Goal: Answer question/provide support: Answer question/provide support

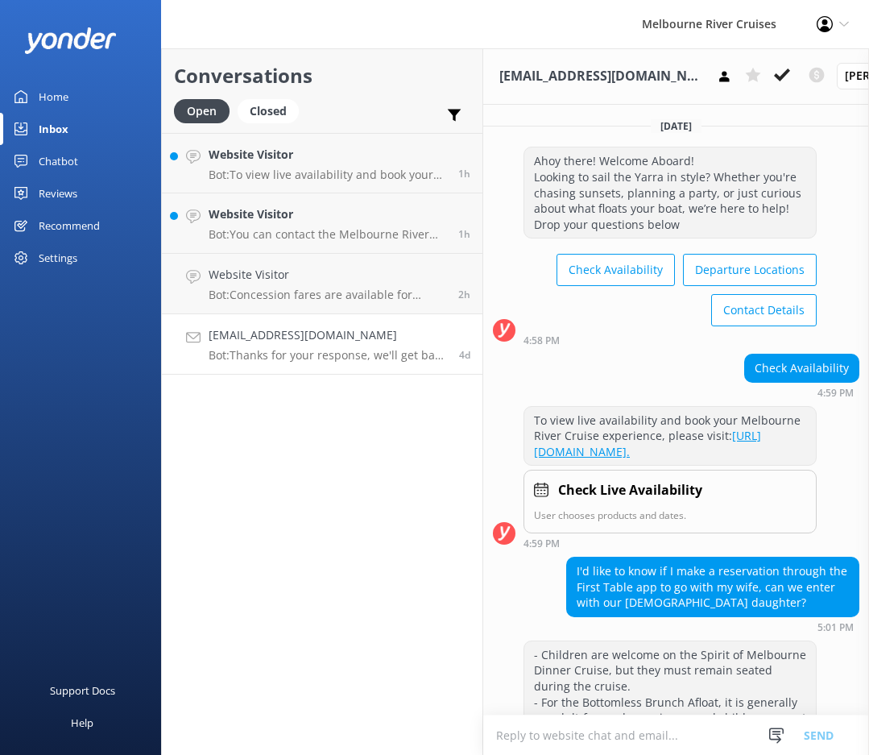
click at [339, 215] on h4 "Website Visitor" at bounding box center [328, 214] width 238 height 18
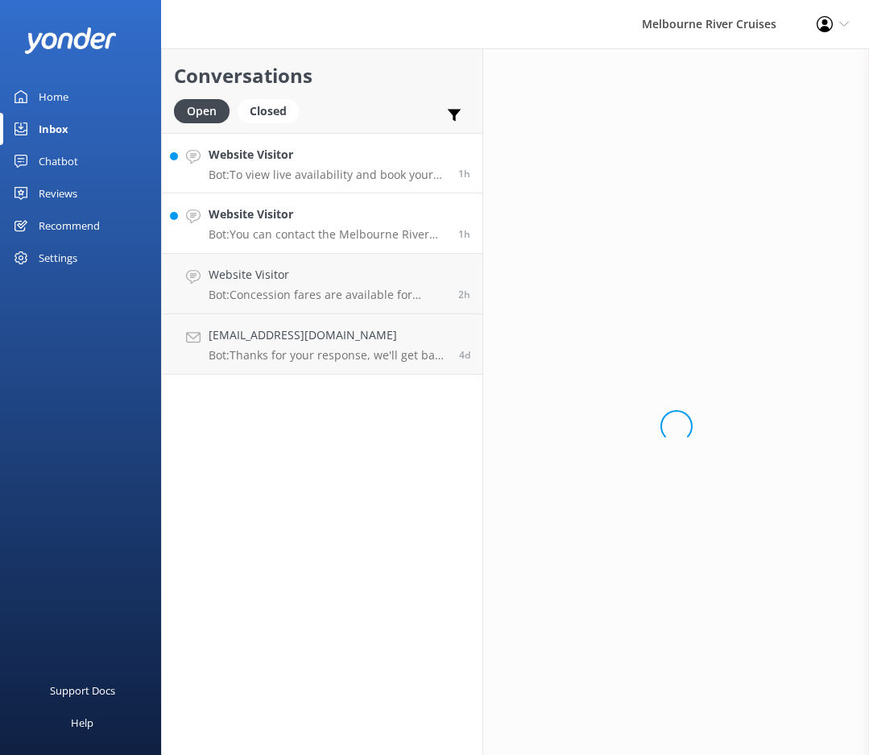
click at [340, 186] on link "Website Visitor Bot: To view live availability and book your Melbourne River Cr…" at bounding box center [322, 163] width 321 height 60
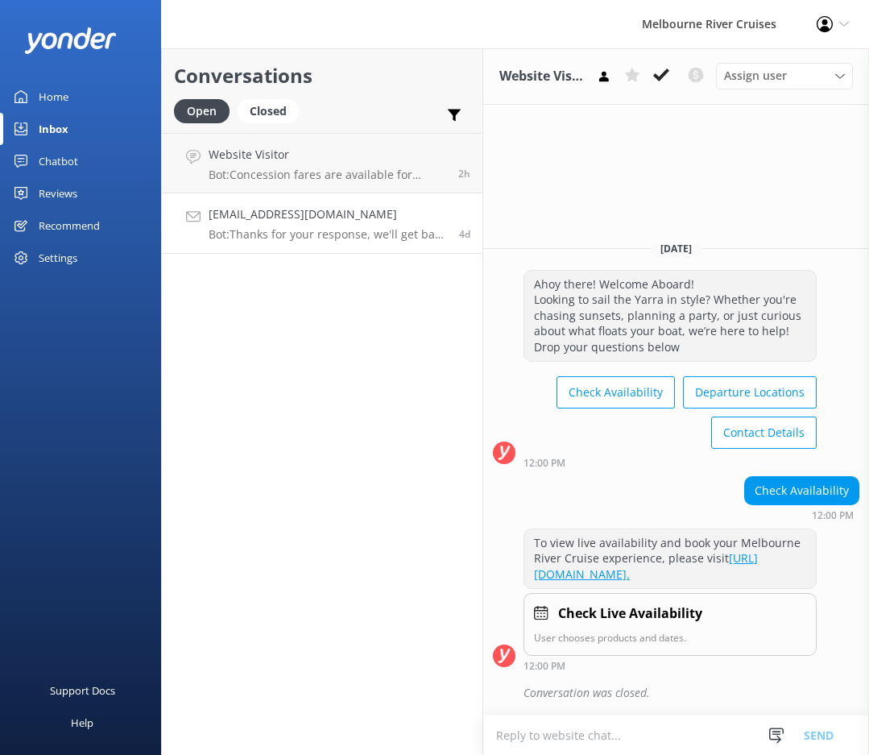
click at [324, 226] on div "[EMAIL_ADDRESS][DOMAIN_NAME] Bot: Thanks for your response, we'll get back to y…" at bounding box center [328, 222] width 238 height 35
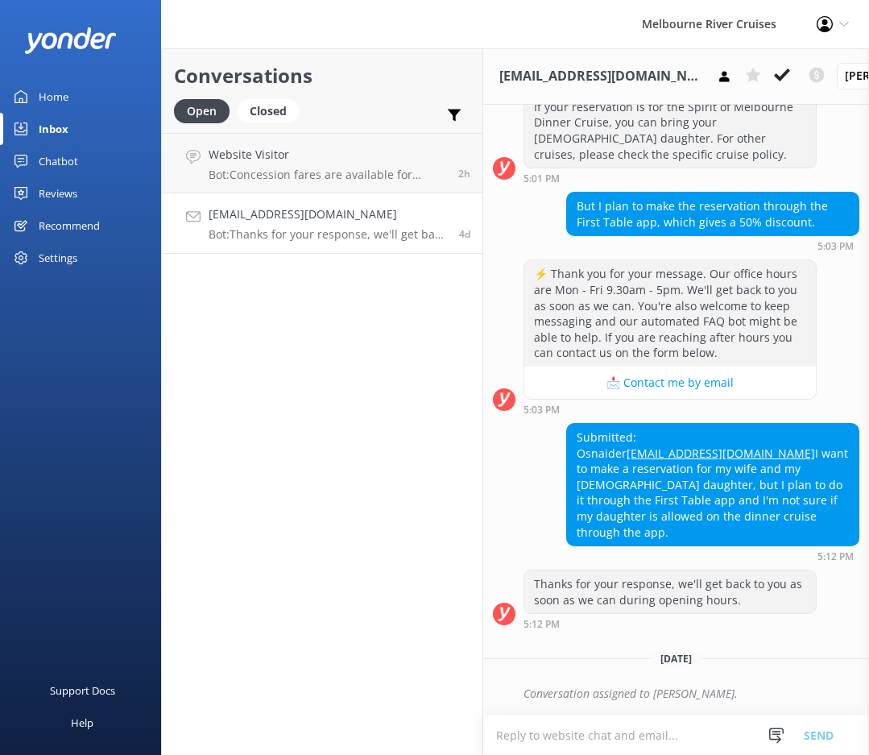
scroll to position [749, 0]
drag, startPoint x: 720, startPoint y: 441, endPoint x: 571, endPoint y: 444, distance: 149.0
click at [571, 444] on div "Submitted: Osnaider [EMAIL_ADDRESS][DOMAIN_NAME] I want to make a reservation f…" at bounding box center [713, 485] width 292 height 122
copy link "[EMAIL_ADDRESS][DOMAIN_NAME]"
drag, startPoint x: 756, startPoint y: 510, endPoint x: 737, endPoint y: 516, distance: 20.4
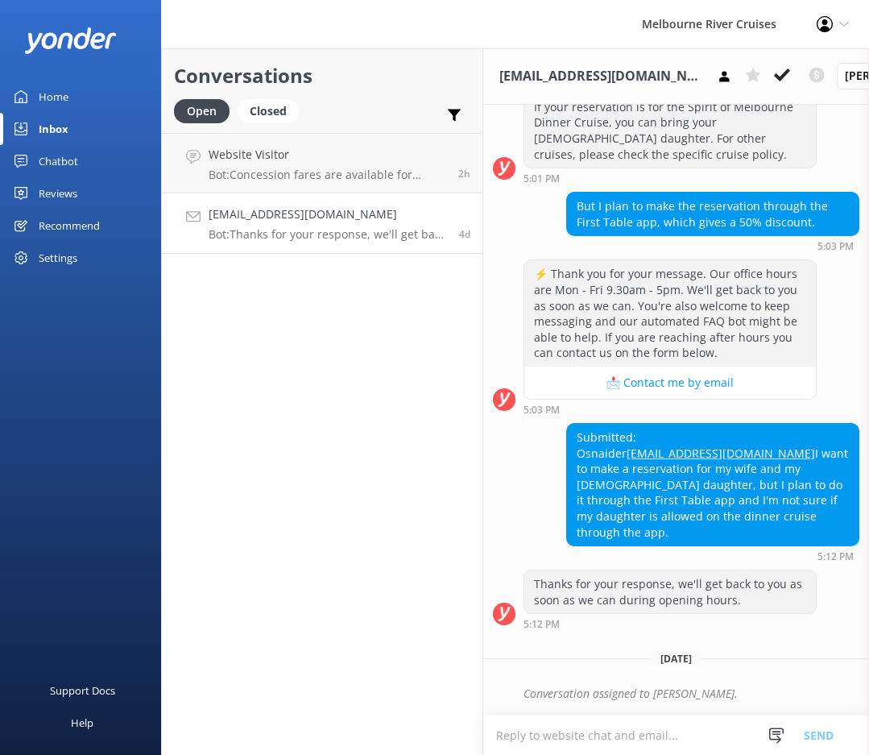
click at [756, 511] on div "Submitted: Osnaider [EMAIL_ADDRESS][DOMAIN_NAME] I want to make a reservation f…" at bounding box center [713, 485] width 292 height 122
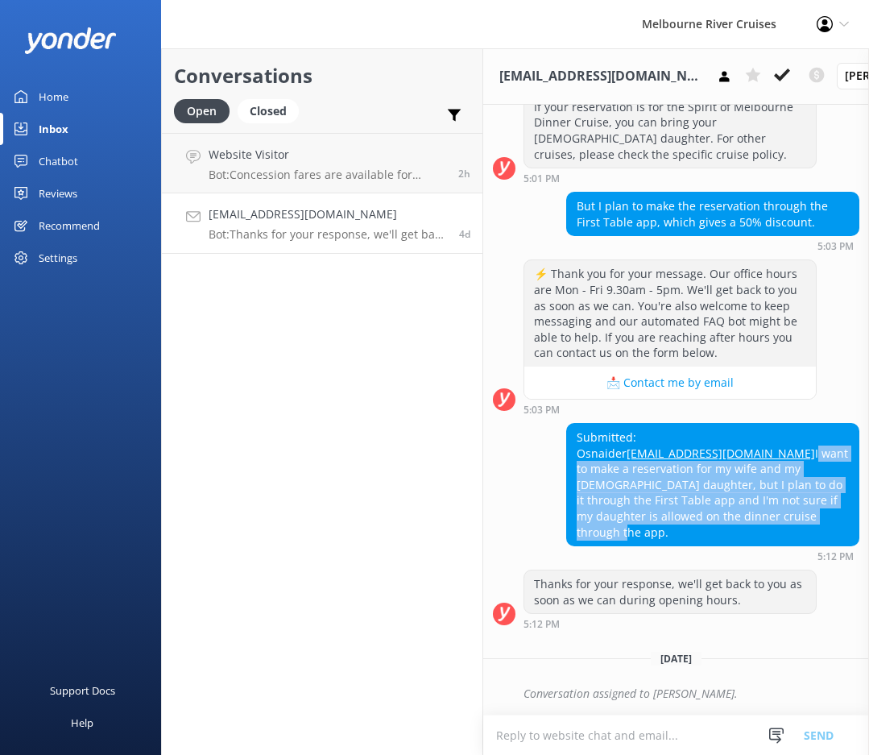
drag, startPoint x: 627, startPoint y: 521, endPoint x: 573, endPoint y: 459, distance: 82.7
click at [573, 459] on div "Submitted: Osnaider [EMAIL_ADDRESS][DOMAIN_NAME] I want to make a reservation f…" at bounding box center [713, 485] width 292 height 122
copy div "I want to make a reservation for my wife and my [DEMOGRAPHIC_DATA] daughter, bu…"
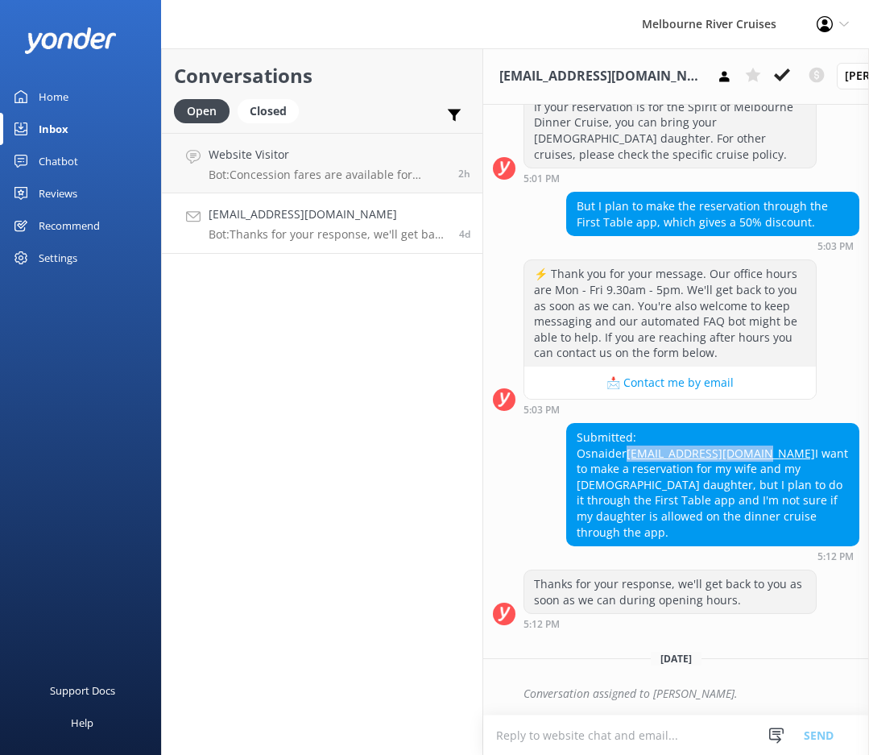
drag, startPoint x: 723, startPoint y: 437, endPoint x: 568, endPoint y: 441, distance: 155.5
click at [568, 441] on div "Submitted: Osnaider [EMAIL_ADDRESS][DOMAIN_NAME] I want to make a reservation f…" at bounding box center [713, 485] width 292 height 122
copy link "[EMAIL_ADDRESS][DOMAIN_NAME]"
click at [510, 192] on div "But I plan to make the reservation through the First Table app, which gives a 5…" at bounding box center [676, 222] width 386 height 60
click at [395, 245] on link "[EMAIL_ADDRESS][DOMAIN_NAME] Bot: Thanks for your response, we'll get back to y…" at bounding box center [322, 223] width 321 height 60
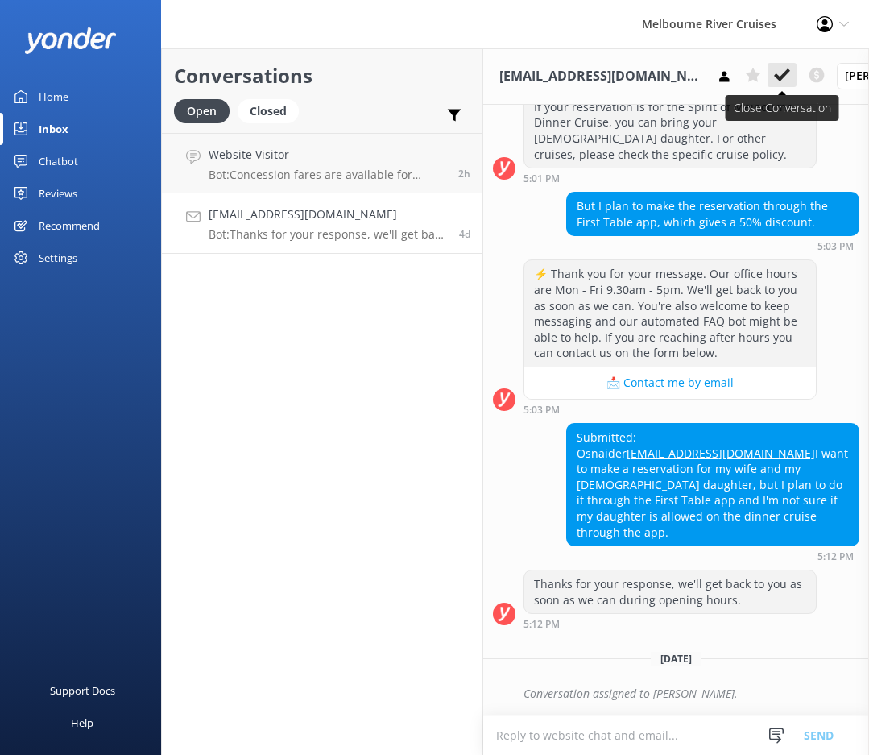
click at [774, 78] on icon at bounding box center [782, 75] width 16 height 16
